Goal: Find specific page/section: Find specific page/section

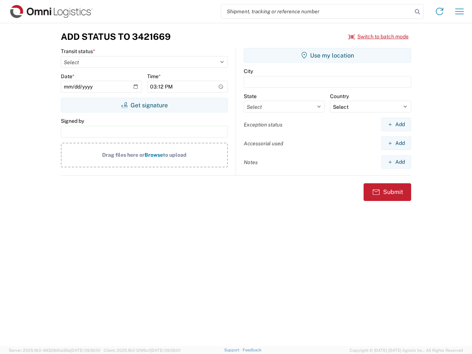
click at [317, 11] on input "search" at bounding box center [316, 11] width 191 height 14
click at [417, 12] on icon at bounding box center [417, 12] width 10 height 10
click at [440, 11] on icon at bounding box center [440, 12] width 12 height 12
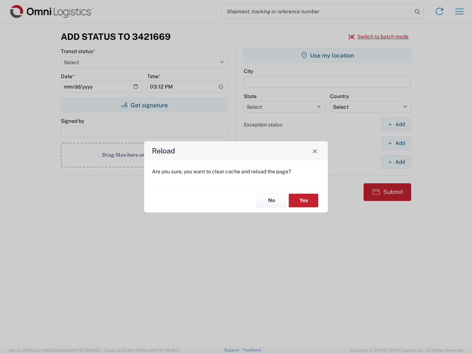
click at [459, 11] on div "Reload Are you sure, you want to clear cache and reload the page? No Yes" at bounding box center [236, 177] width 472 height 354
click at [379, 37] on div "Reload Are you sure, you want to clear cache and reload the page? No Yes" at bounding box center [236, 177] width 472 height 354
click at [144, 105] on div "Reload Are you sure, you want to clear cache and reload the page? No Yes" at bounding box center [236, 177] width 472 height 354
click at [327, 55] on div "Reload Are you sure, you want to clear cache and reload the page? No Yes" at bounding box center [236, 177] width 472 height 354
click at [396, 124] on div "Reload Are you sure, you want to clear cache and reload the page? No Yes" at bounding box center [236, 177] width 472 height 354
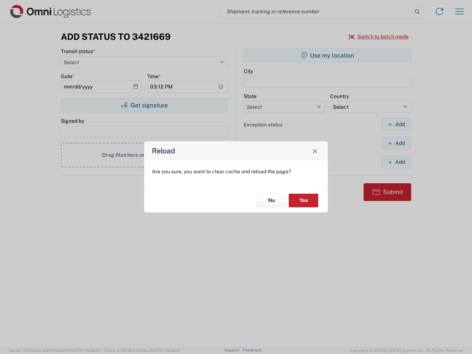
click at [396, 143] on div "Reload Are you sure, you want to clear cache and reload the page? No Yes" at bounding box center [236, 177] width 472 height 354
click at [396, 162] on div "Reload Are you sure, you want to clear cache and reload the page? No Yes" at bounding box center [236, 177] width 472 height 354
